Goal: Task Accomplishment & Management: Manage account settings

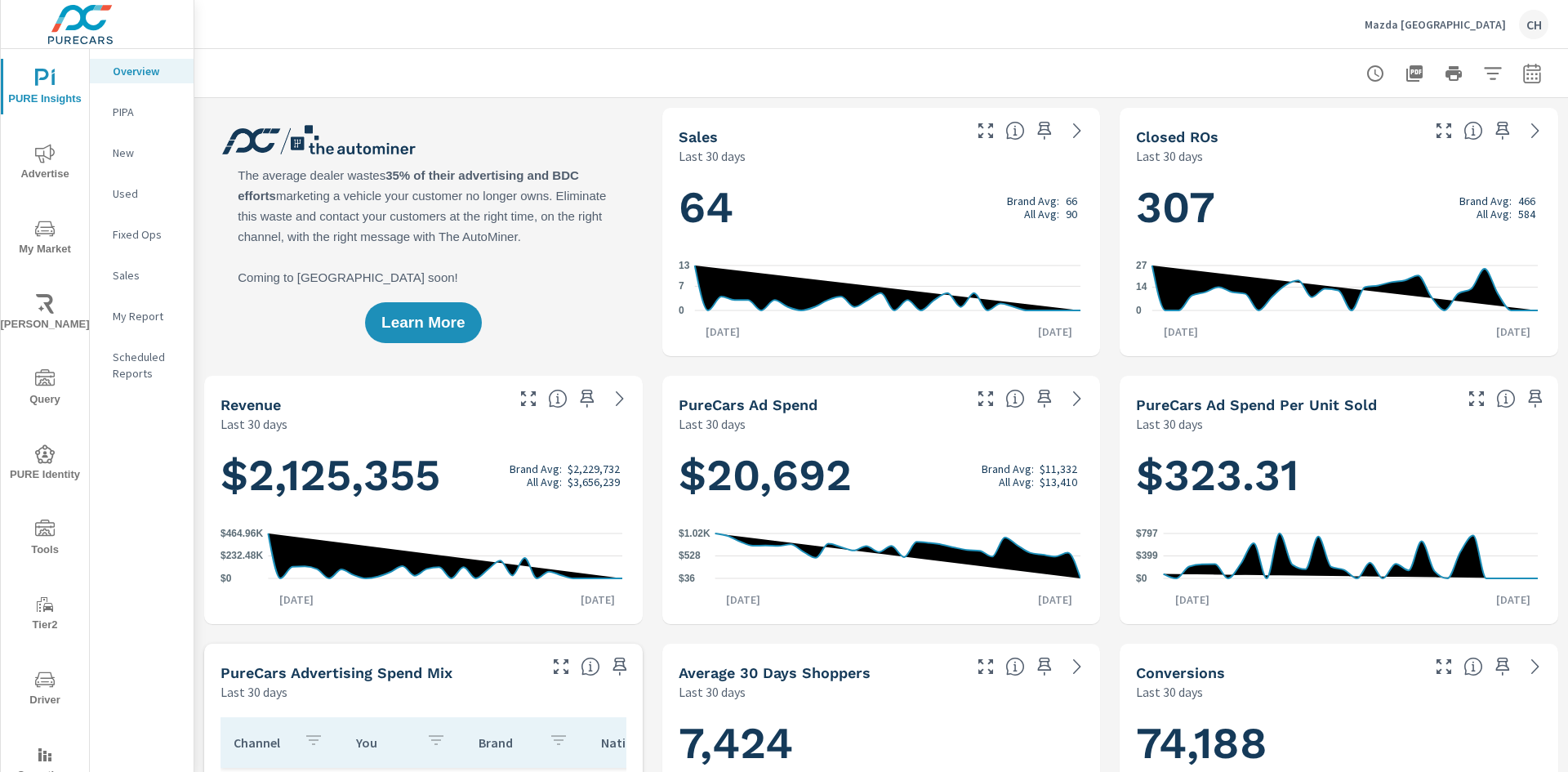
click at [1456, 28] on p "Mazda White Plains" at bounding box center [1435, 24] width 141 height 14
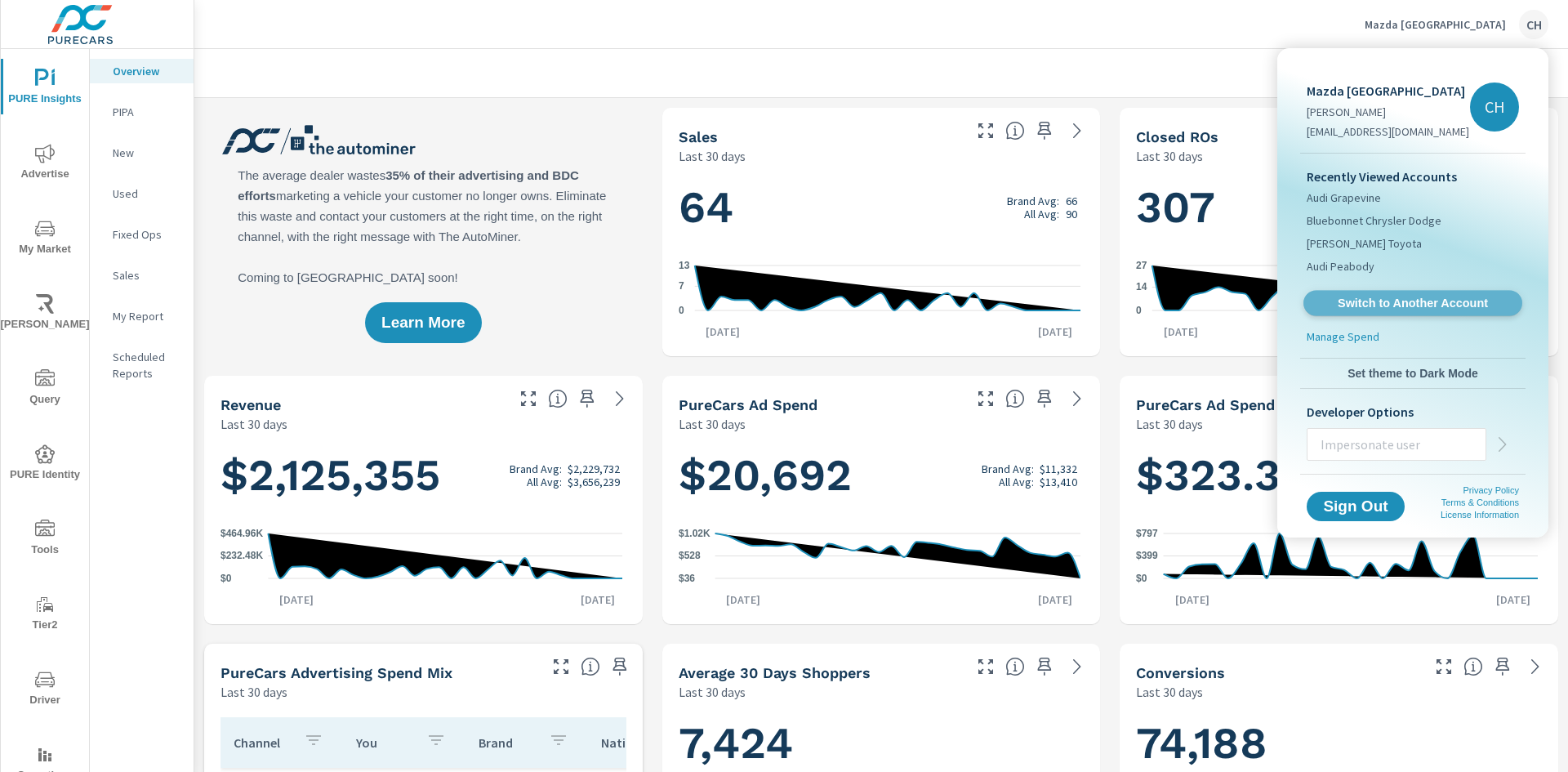
click at [1423, 302] on span "Switch to Another Account" at bounding box center [1412, 303] width 200 height 15
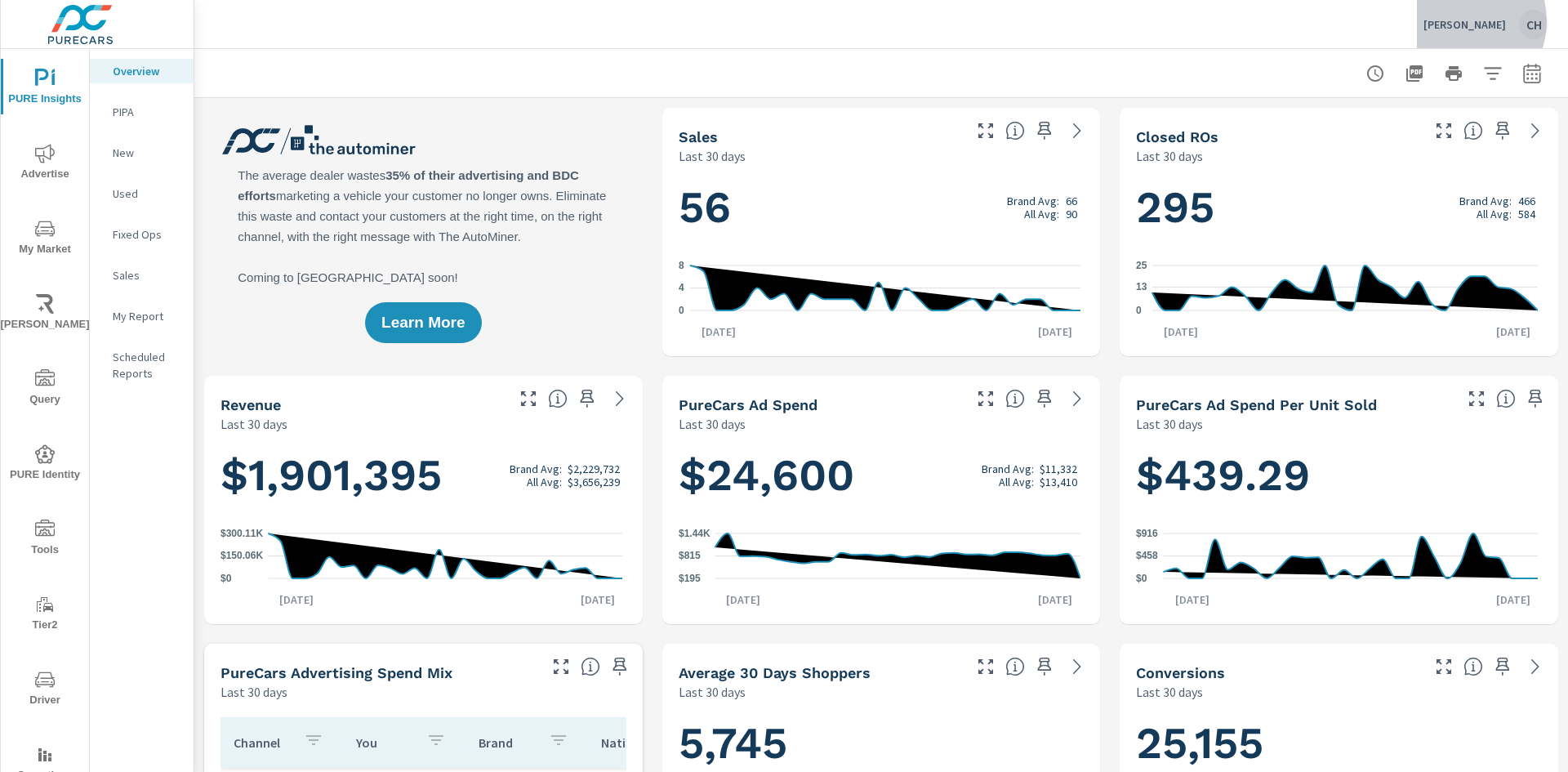
click at [1474, 21] on p "[PERSON_NAME]" at bounding box center [1464, 24] width 82 height 14
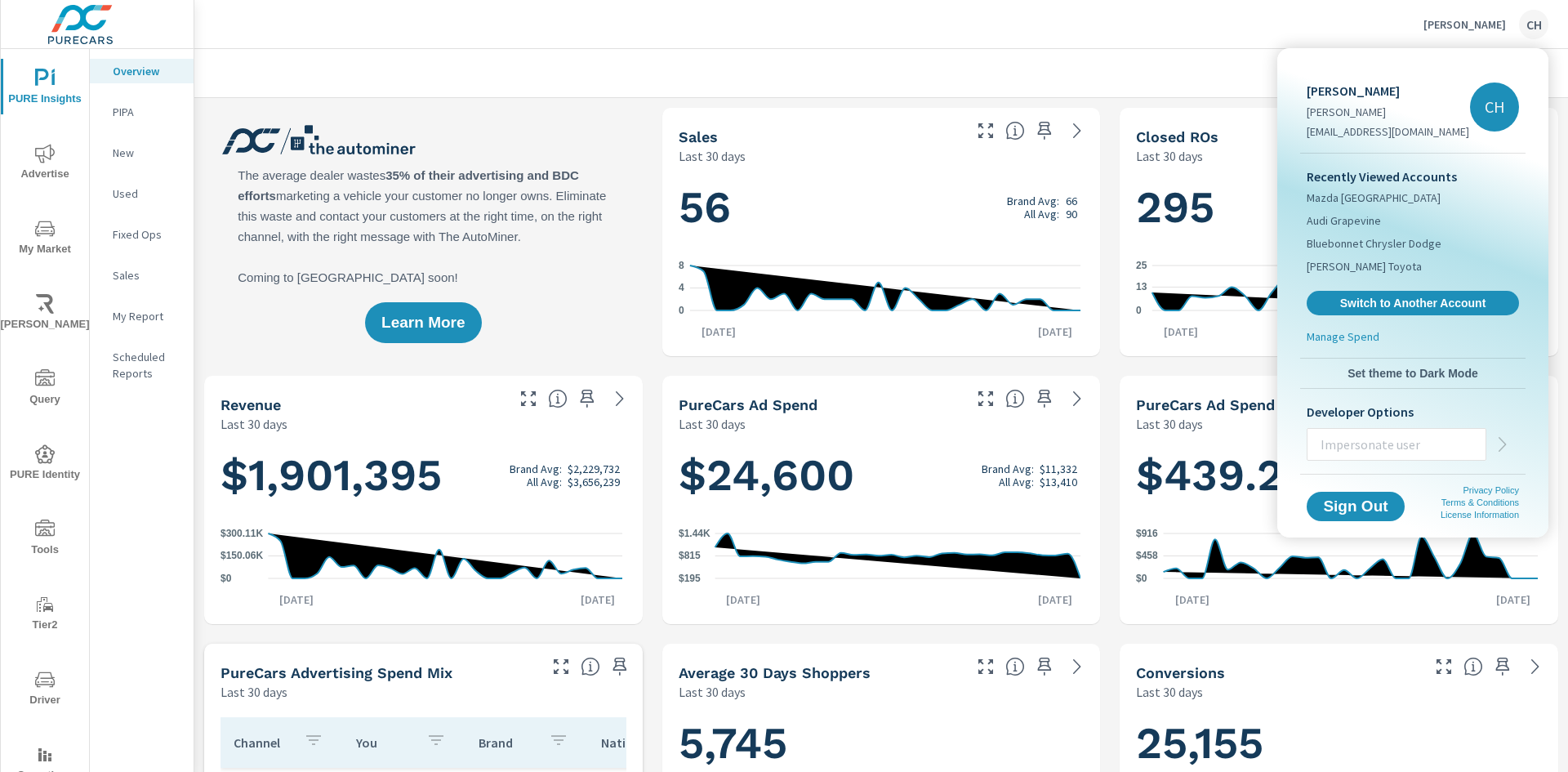
click at [1411, 299] on span "Switch to Another Account" at bounding box center [1412, 303] width 195 height 14
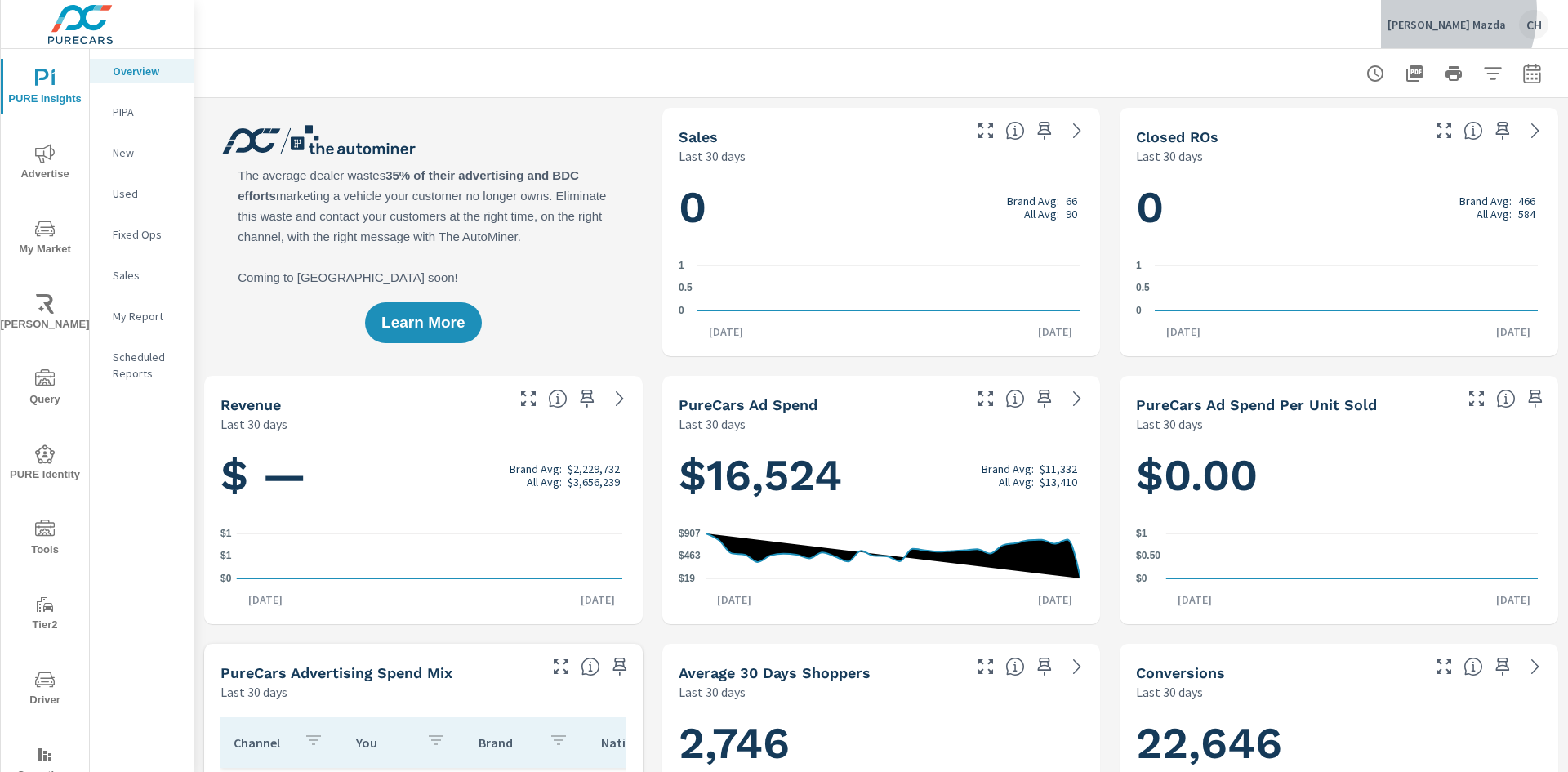
click at [1434, 11] on div "Jerry Seiner Mazda CH" at bounding box center [1468, 24] width 161 height 30
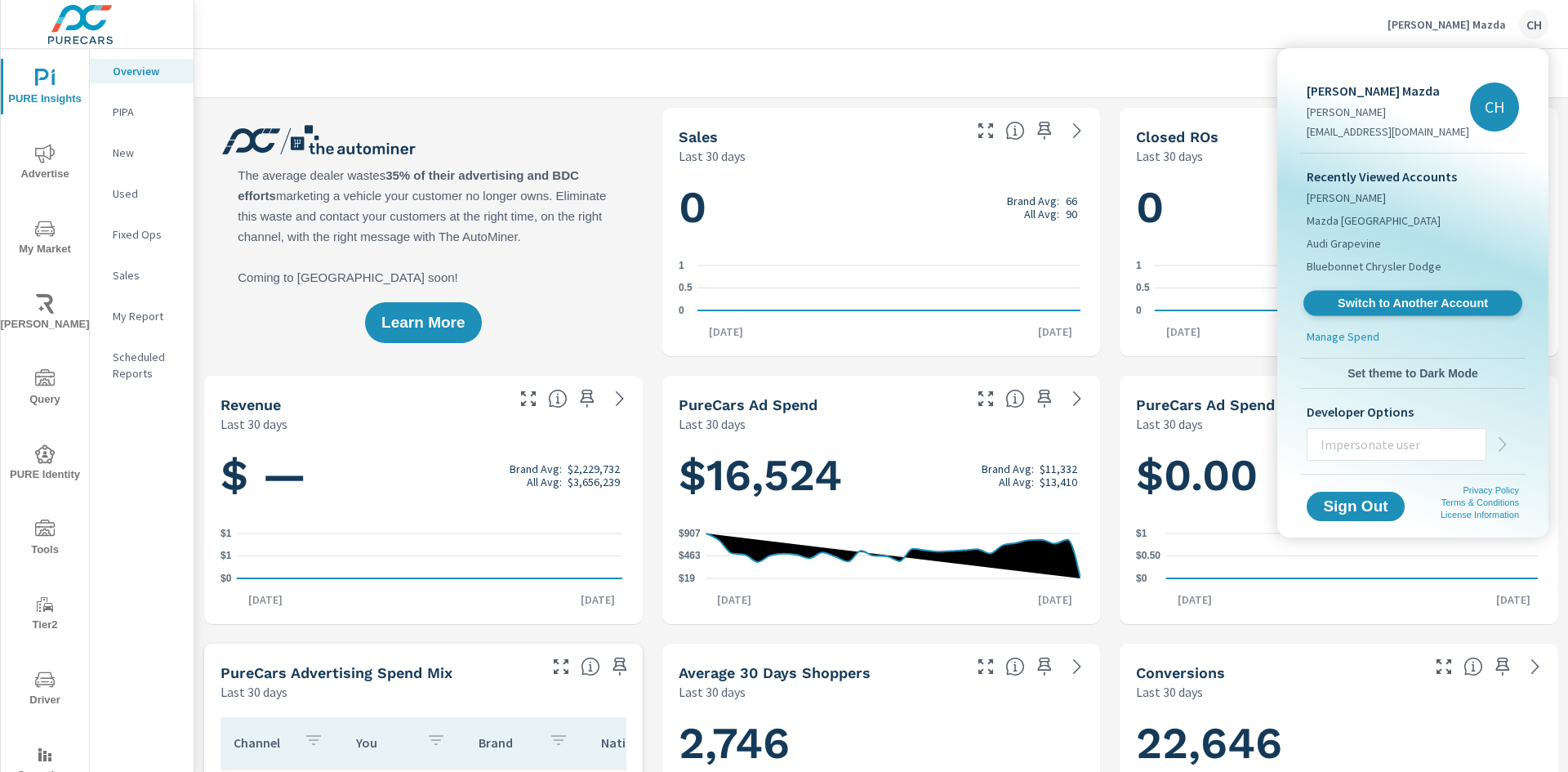
click at [1392, 305] on span "Switch to Another Account" at bounding box center [1412, 303] width 200 height 15
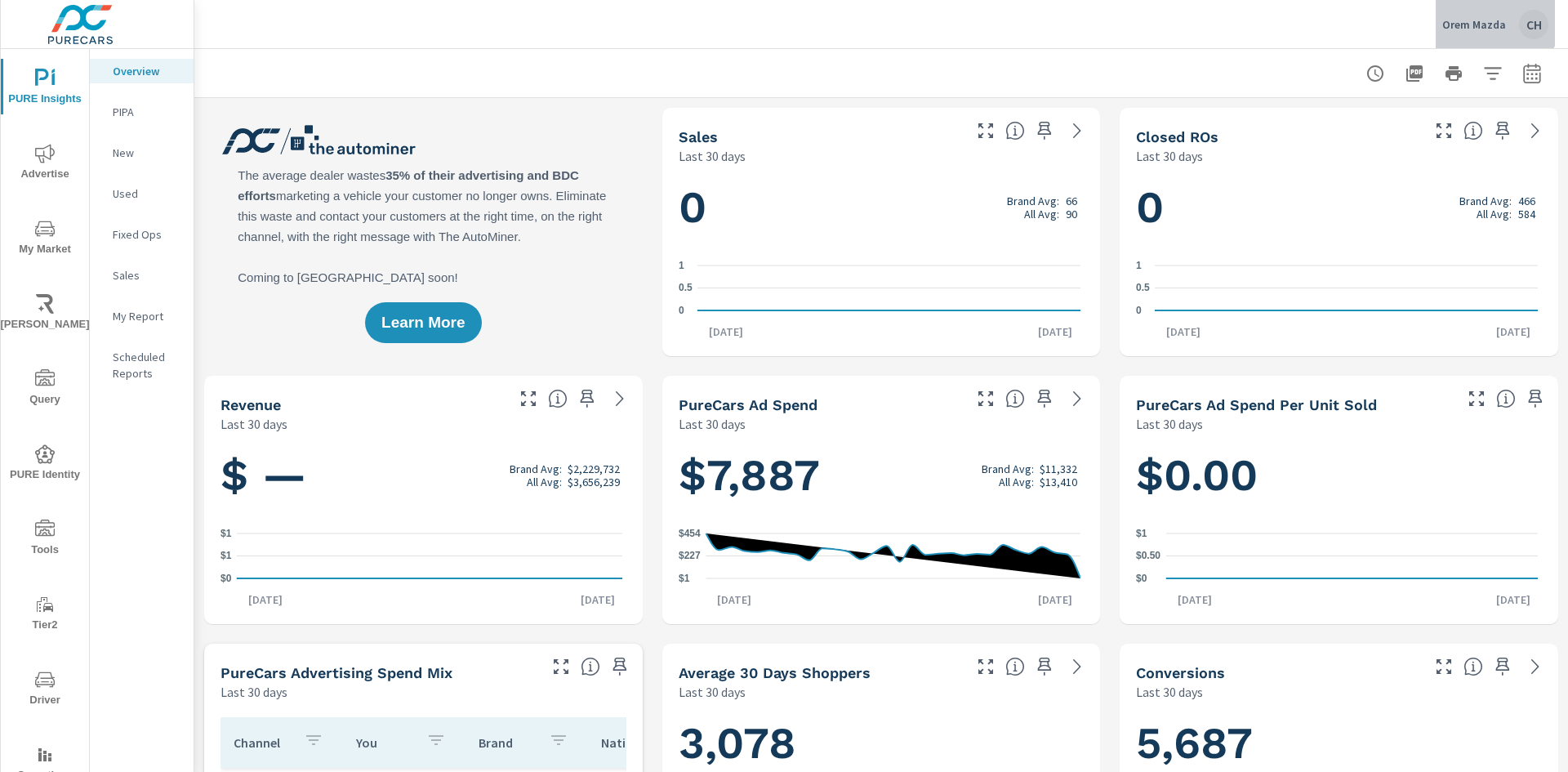
click at [1490, 17] on p "Orem Mazda" at bounding box center [1474, 24] width 64 height 14
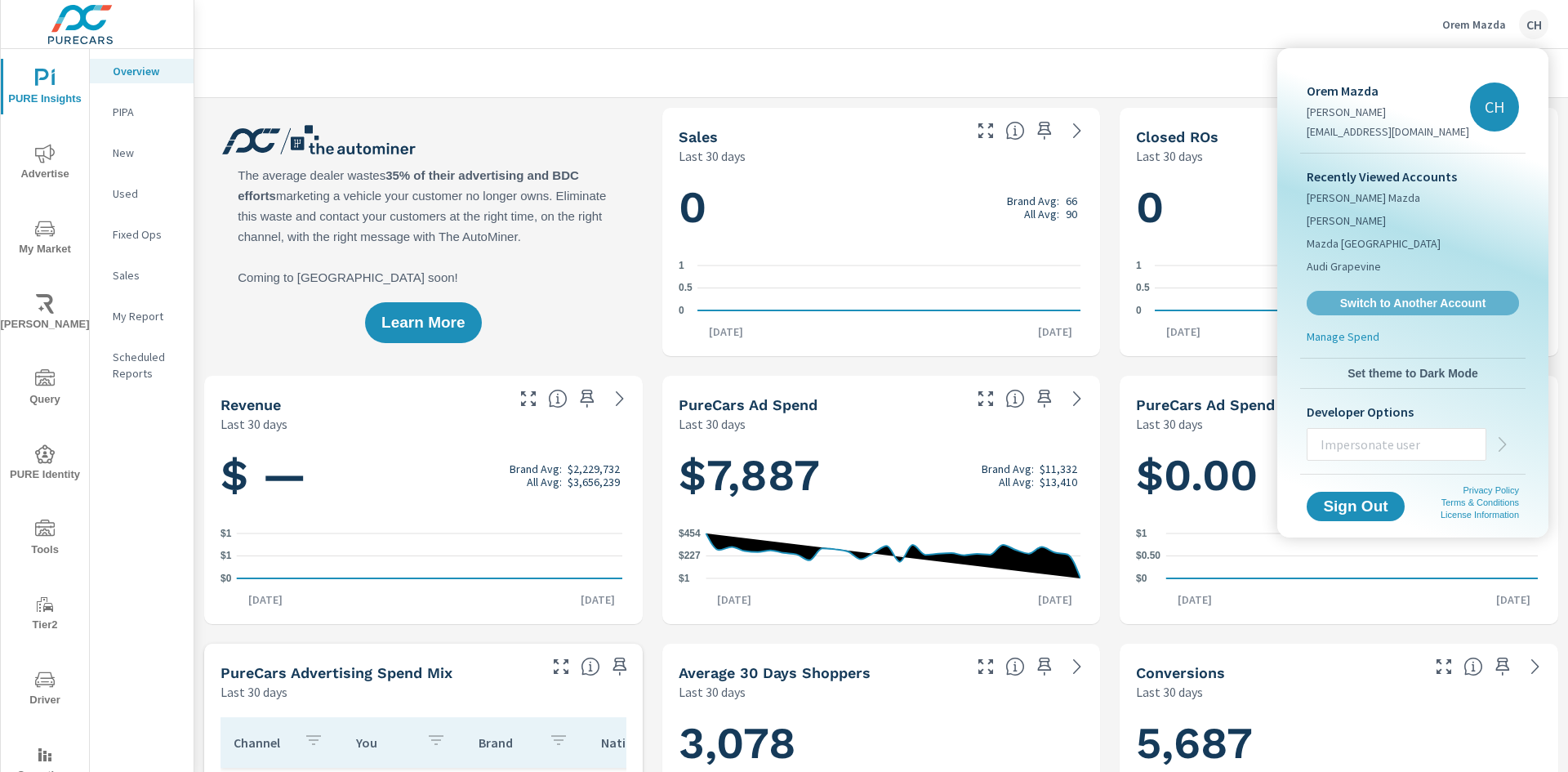
click at [1395, 300] on span "Switch to Another Account" at bounding box center [1412, 303] width 195 height 14
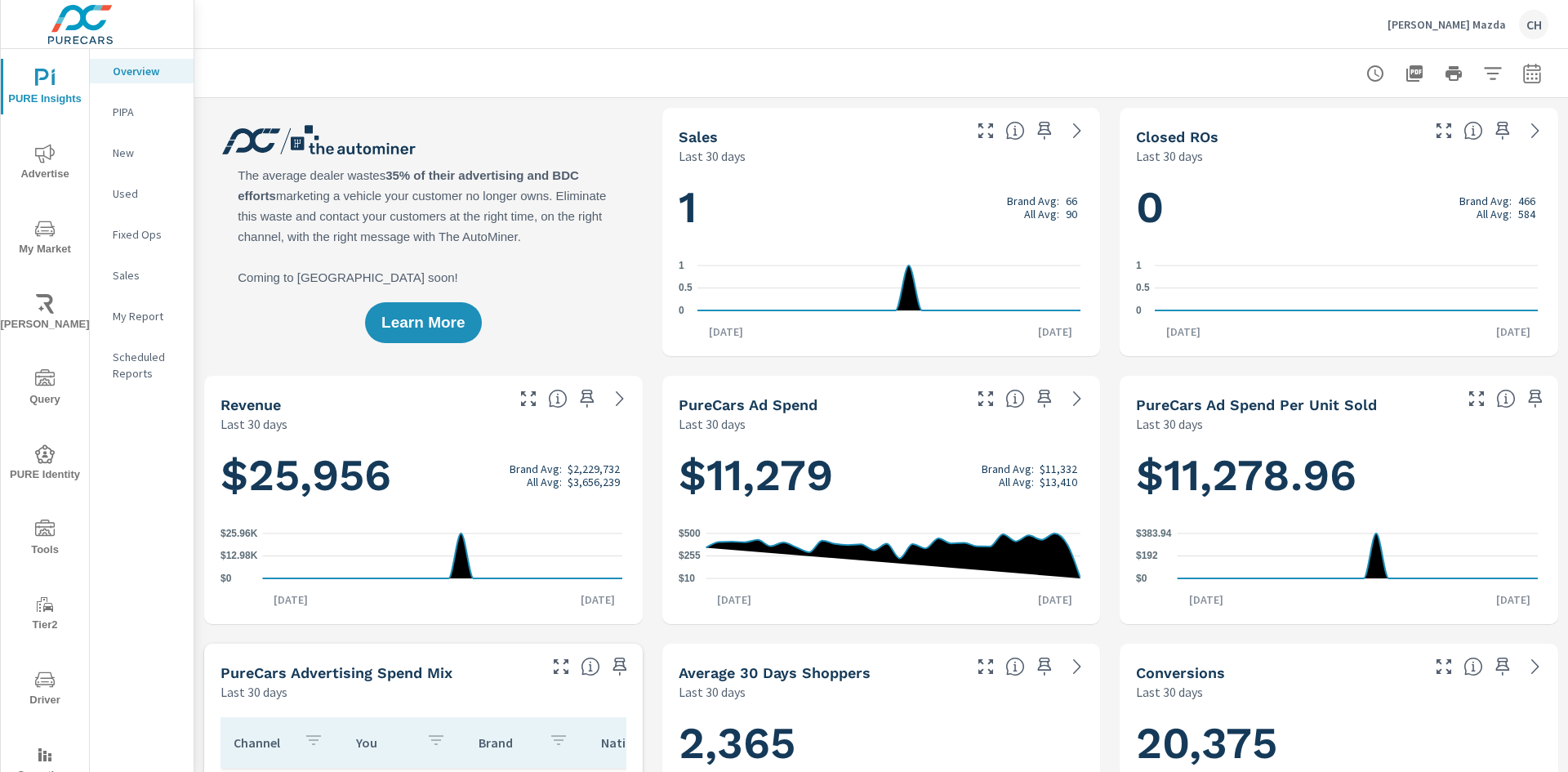
click at [1470, 24] on p "[PERSON_NAME] Mazda" at bounding box center [1447, 24] width 118 height 14
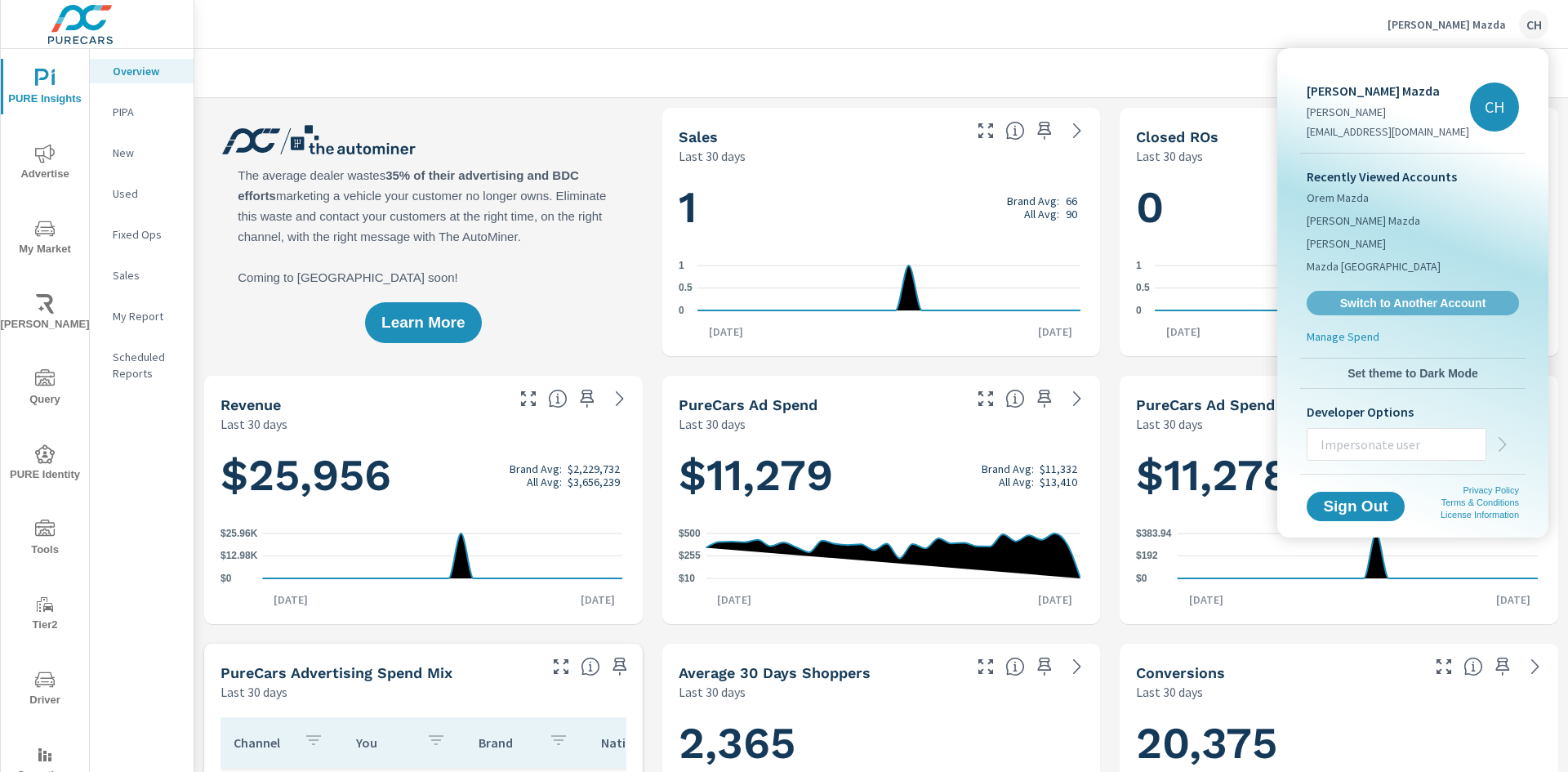
drag, startPoint x: 1401, startPoint y: 305, endPoint x: 1337, endPoint y: 291, distance: 65.5
click at [1400, 305] on span "Switch to Another Account" at bounding box center [1412, 303] width 195 height 14
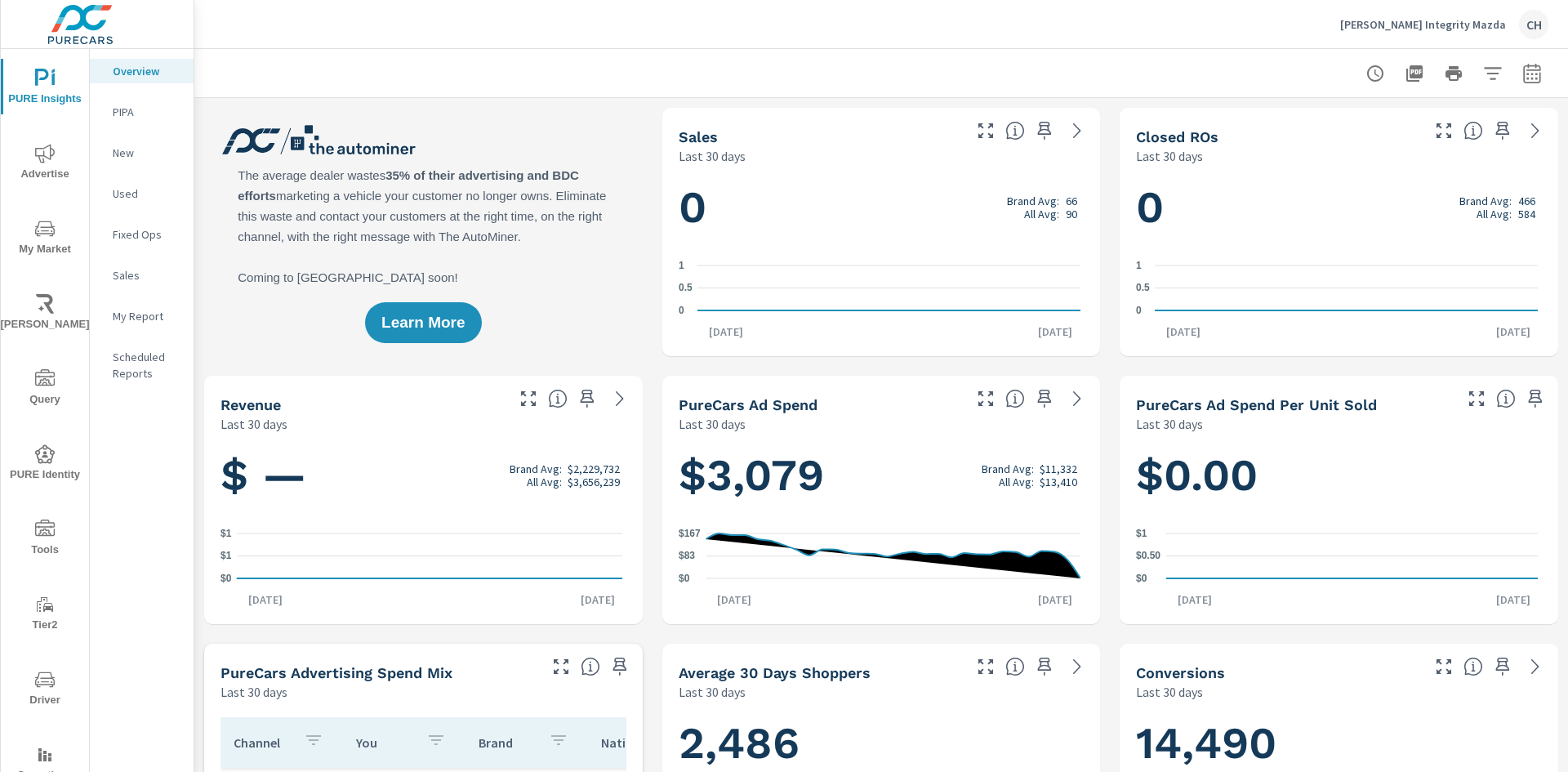
click at [1417, 28] on p "[PERSON_NAME] Integrity Mazda" at bounding box center [1423, 24] width 166 height 14
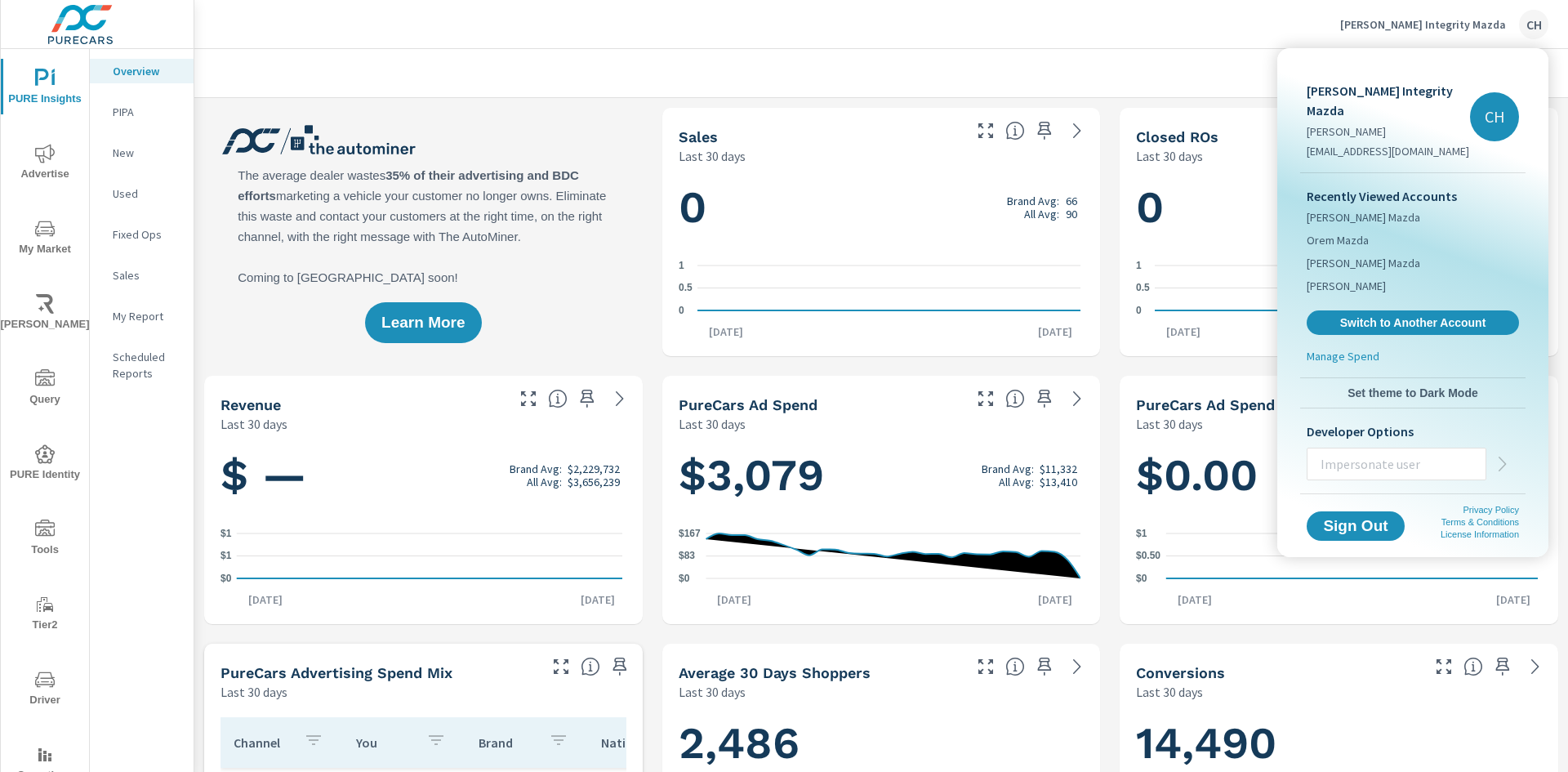
click at [1400, 287] on div "Recently Viewed Accounts [PERSON_NAME] Mazda Orem Mazda [PERSON_NAME] Mazda [PE…" at bounding box center [1412, 260] width 225 height 175
click at [1406, 315] on span "Switch to Another Account" at bounding box center [1412, 323] width 200 height 15
